Goal: Navigation & Orientation: Find specific page/section

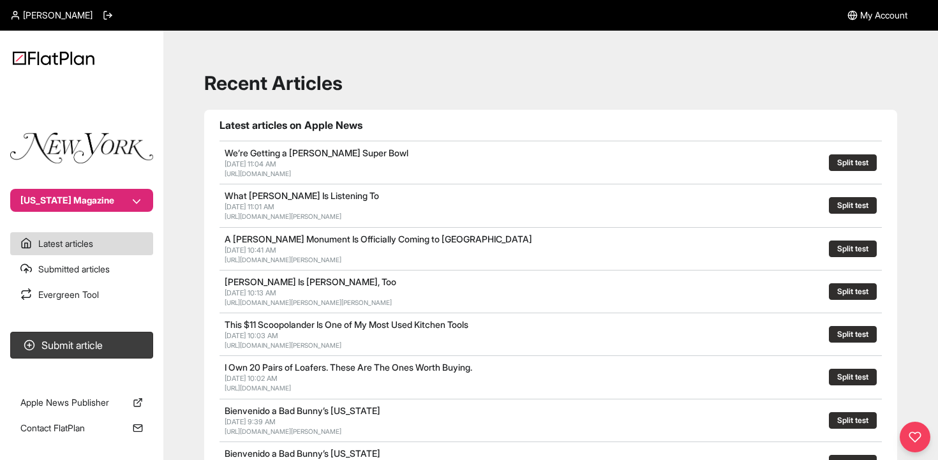
scroll to position [610, 0]
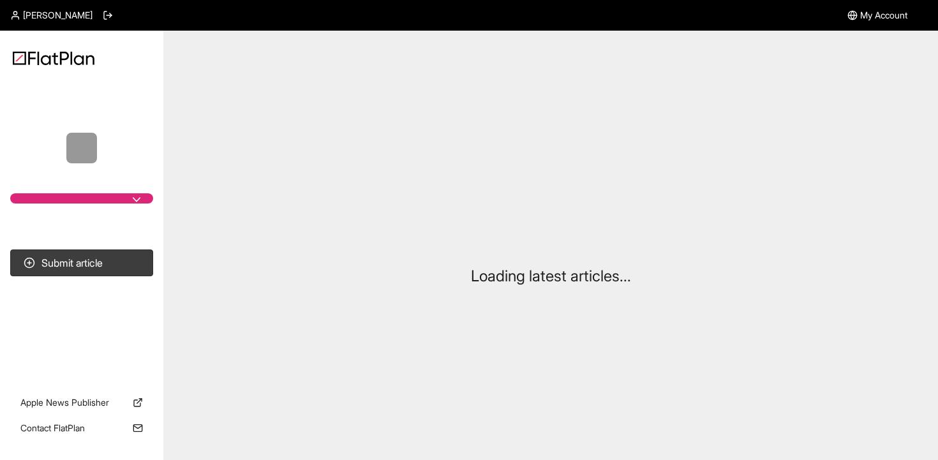
scroll to position [61, 0]
